Goal: Check status: Check status

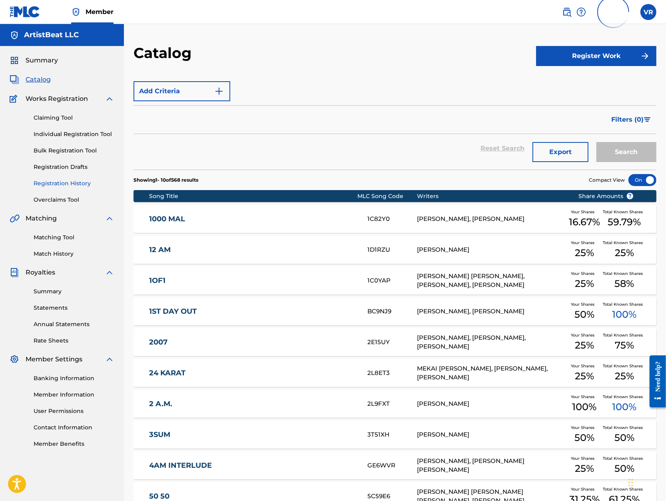
click at [79, 183] on link "Registration History" at bounding box center [74, 183] width 81 height 8
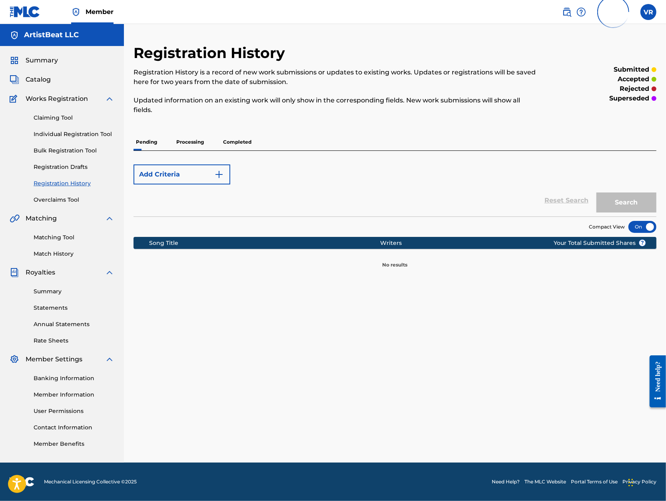
click at [255, 141] on div "Pending Processing Completed" at bounding box center [395, 142] width 523 height 17
click at [244, 141] on p "Completed" at bounding box center [237, 142] width 33 height 17
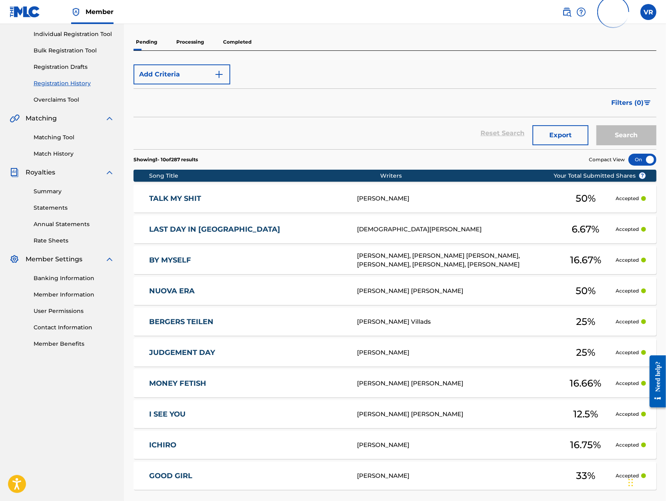
scroll to position [181, 0]
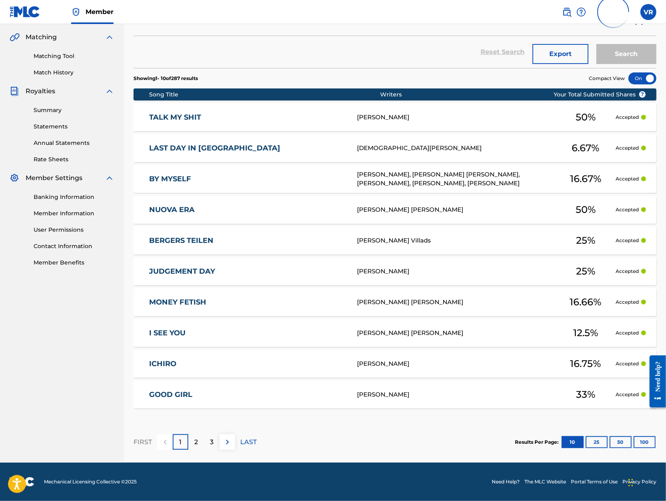
click at [182, 117] on link "TALK MY SHIT" at bounding box center [247, 117] width 197 height 9
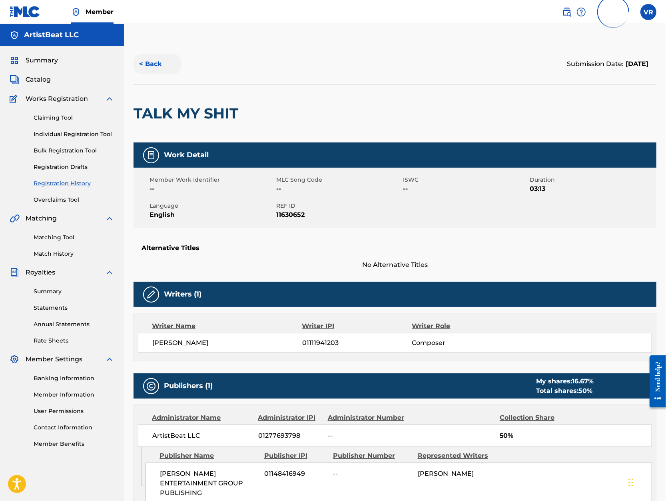
click at [162, 60] on button "< Back" at bounding box center [158, 64] width 48 height 20
